Goal: Navigation & Orientation: Go to known website

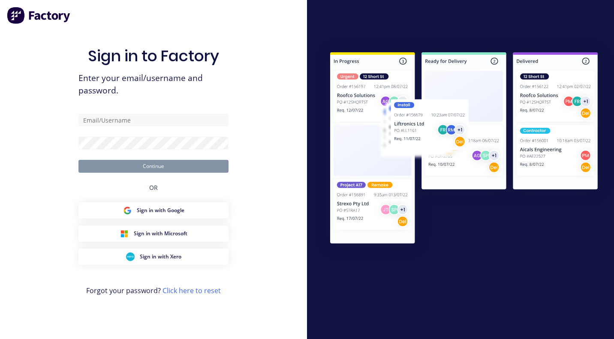
click at [160, 212] on span "Sign in with Google" at bounding box center [161, 211] width 48 height 8
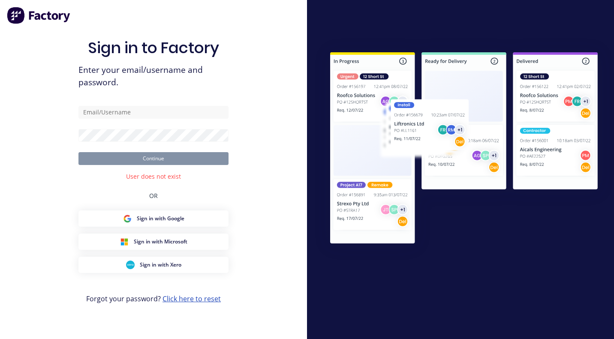
click at [179, 298] on link "Click here to reset" at bounding box center [191, 298] width 58 height 9
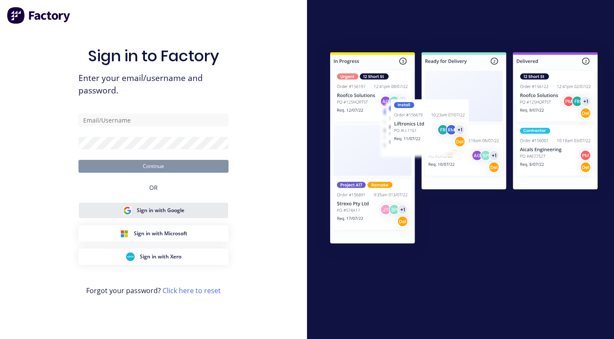
click at [153, 214] on div "Sign in with Google" at bounding box center [153, 210] width 61 height 9
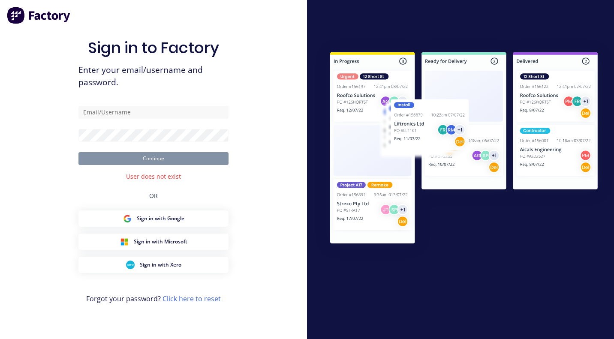
click at [22, 14] on img at bounding box center [39, 15] width 64 height 17
click at [19, 15] on img at bounding box center [39, 15] width 64 height 17
click at [56, 17] on img at bounding box center [39, 15] width 64 height 17
